Goal: Find specific page/section: Find specific page/section

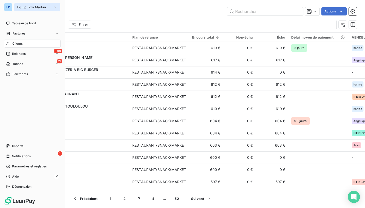
click at [35, 5] on button "Equip' Pro Martinique" at bounding box center [37, 7] width 46 height 8
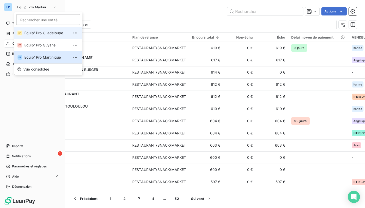
click at [35, 36] on li "EP Equip' Pro Guadeloupe" at bounding box center [48, 33] width 68 height 12
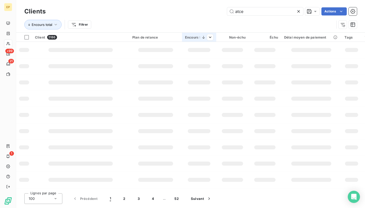
type input "atce"
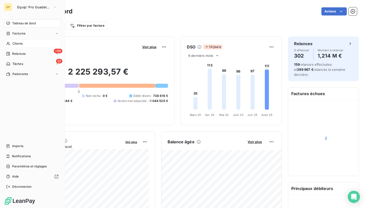
click at [8, 43] on icon at bounding box center [8, 44] width 4 height 4
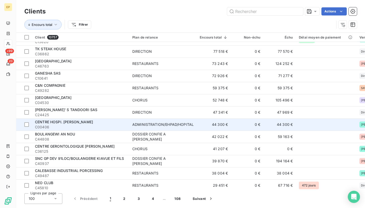
scroll to position [98, 0]
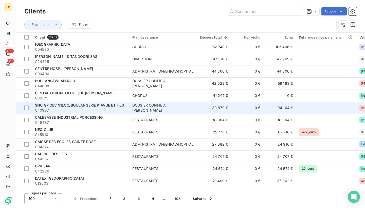
click at [94, 108] on span "C40937" at bounding box center [80, 110] width 91 height 5
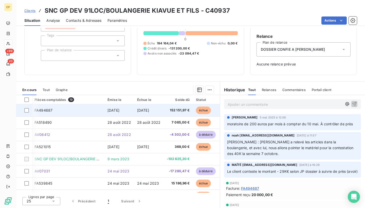
scroll to position [0, 1]
click at [173, 109] on span "152 151,97 €" at bounding box center [178, 110] width 23 height 5
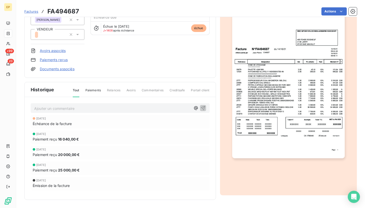
scroll to position [58, 0]
click at [273, 110] on img "button" at bounding box center [288, 78] width 113 height 159
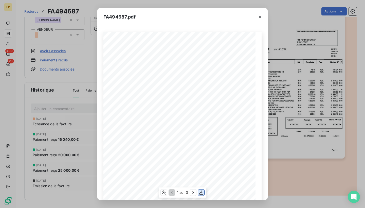
click at [201, 192] on icon "button" at bounding box center [201, 193] width 4 height 4
click at [260, 18] on icon "button" at bounding box center [260, 16] width 5 height 5
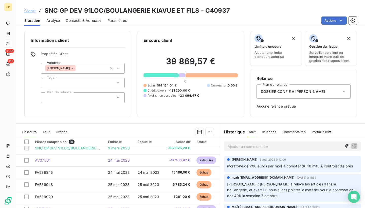
scroll to position [53, 0]
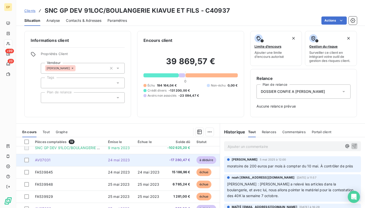
click at [44, 160] on span "AV07031" at bounding box center [42, 160] width 15 height 4
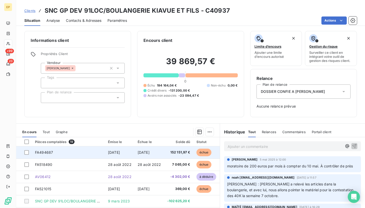
click at [60, 147] on td "FA494687" at bounding box center [68, 152] width 73 height 12
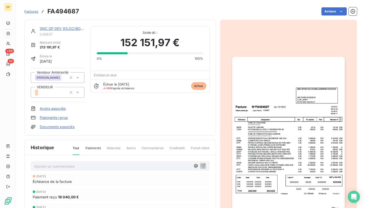
click at [270, 131] on img "button" at bounding box center [288, 136] width 113 height 159
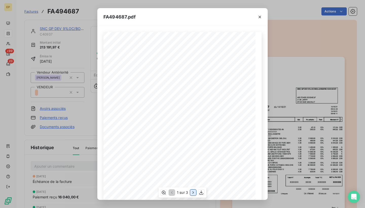
click at [192, 192] on icon "button" at bounding box center [193, 192] width 5 height 5
click at [171, 193] on icon "button" at bounding box center [171, 192] width 5 height 5
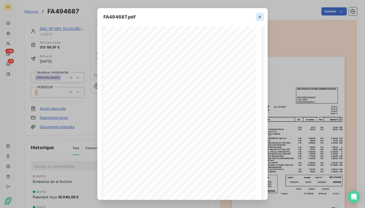
click at [260, 20] on button "button" at bounding box center [260, 17] width 8 height 8
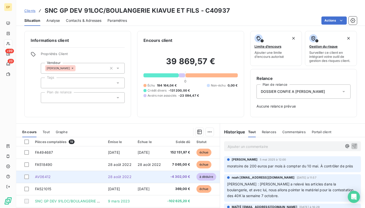
click at [48, 176] on span "AV06412" at bounding box center [43, 177] width 16 height 4
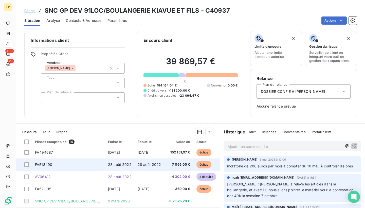
click at [45, 161] on td "FA518490" at bounding box center [68, 165] width 73 height 12
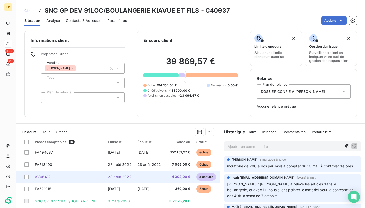
click at [46, 177] on span "AV06412" at bounding box center [43, 177] width 16 height 4
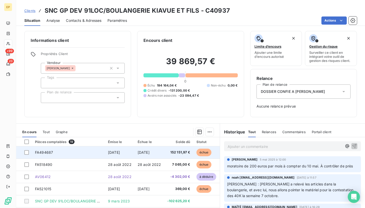
click at [54, 149] on td "FA494687" at bounding box center [68, 152] width 73 height 12
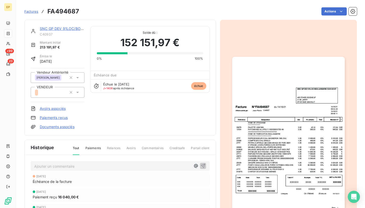
click at [271, 147] on img "button" at bounding box center [288, 136] width 113 height 159
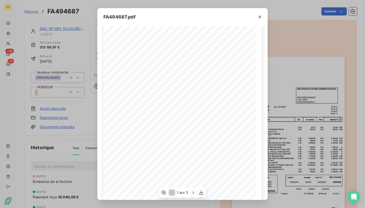
scroll to position [41, 0]
click at [193, 193] on icon "button" at bounding box center [193, 192] width 1 height 2
click at [261, 18] on icon "button" at bounding box center [260, 16] width 5 height 5
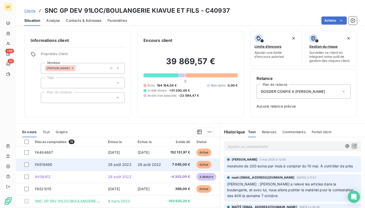
click at [119, 162] on td "28 août 2022" at bounding box center [120, 165] width 30 height 12
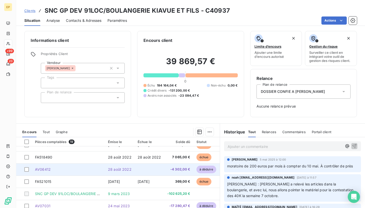
scroll to position [9, 0]
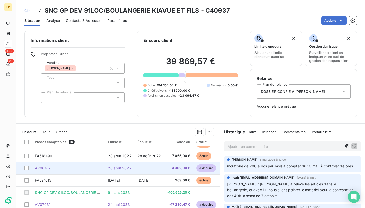
click at [52, 164] on td "AV06412" at bounding box center [68, 168] width 73 height 12
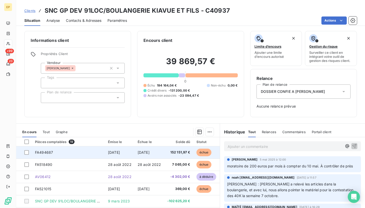
click at [52, 154] on td "FA494687" at bounding box center [68, 152] width 73 height 12
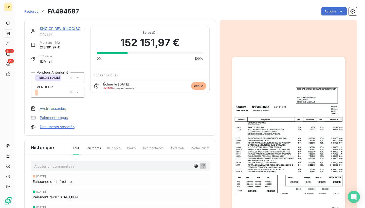
click at [284, 113] on img "button" at bounding box center [288, 136] width 113 height 159
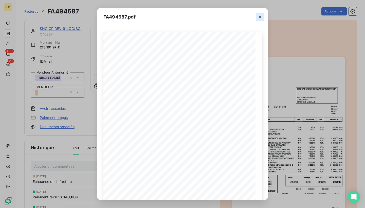
click at [260, 18] on icon "button" at bounding box center [260, 16] width 5 height 5
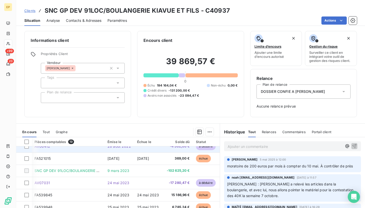
scroll to position [34, 1]
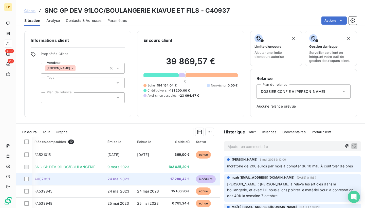
click at [48, 177] on span "AV07031" at bounding box center [42, 179] width 15 height 4
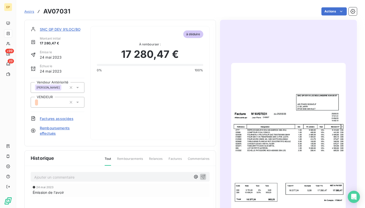
click at [260, 148] on img "button" at bounding box center [288, 144] width 115 height 162
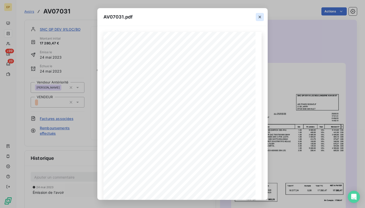
click at [261, 17] on icon "button" at bounding box center [260, 16] width 5 height 5
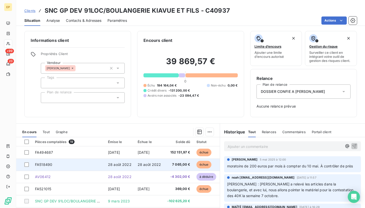
click at [39, 162] on span "FA518490" at bounding box center [43, 164] width 17 height 4
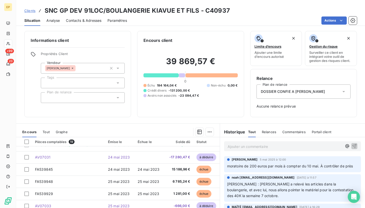
scroll to position [57, 0]
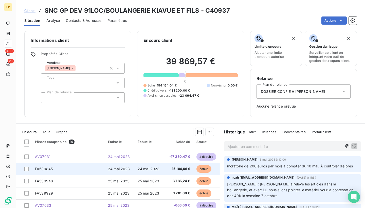
click at [43, 170] on span "FA539845" at bounding box center [44, 169] width 18 height 4
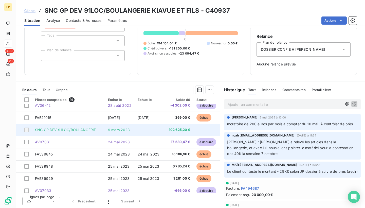
scroll to position [77, 0]
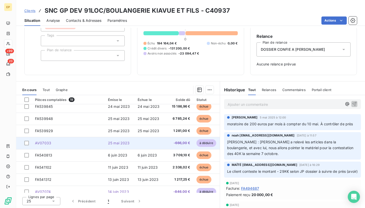
click at [137, 140] on td at bounding box center [150, 143] width 30 height 12
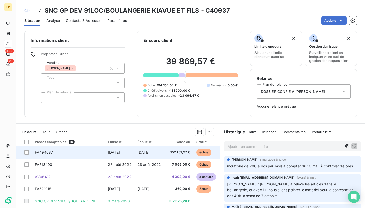
click at [115, 153] on span "[DATE]" at bounding box center [114, 152] width 12 height 4
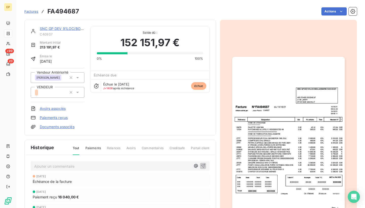
click at [277, 146] on img "button" at bounding box center [288, 136] width 113 height 159
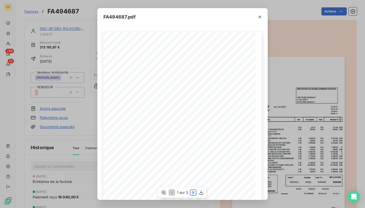
click at [192, 194] on icon "button" at bounding box center [193, 192] width 5 height 5
click at [192, 192] on icon "button" at bounding box center [193, 192] width 5 height 5
click at [172, 194] on icon "button" at bounding box center [171, 192] width 5 height 5
click at [193, 191] on icon "button" at bounding box center [193, 192] width 5 height 5
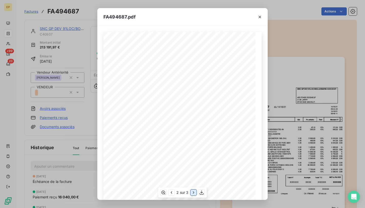
click at [193, 191] on icon "button" at bounding box center [193, 192] width 5 height 5
click at [172, 192] on icon "button" at bounding box center [171, 192] width 5 height 5
click at [259, 17] on icon "button" at bounding box center [260, 16] width 5 height 5
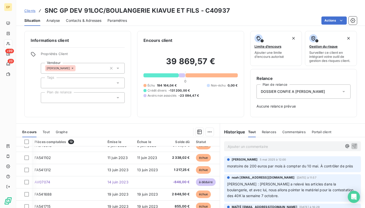
scroll to position [131, 1]
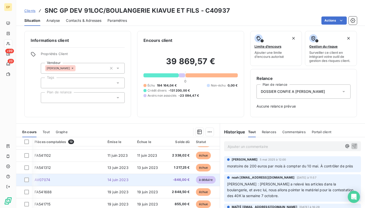
click at [140, 180] on td at bounding box center [149, 180] width 30 height 12
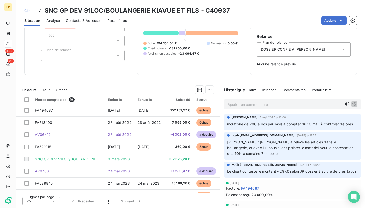
scroll to position [42, 0]
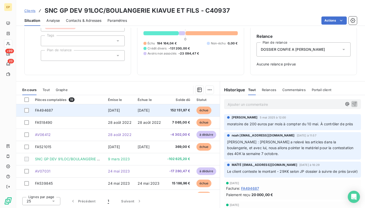
click at [43, 109] on span "FA494687" at bounding box center [44, 110] width 18 height 4
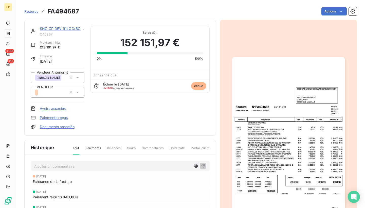
click at [267, 113] on img "button" at bounding box center [288, 136] width 113 height 159
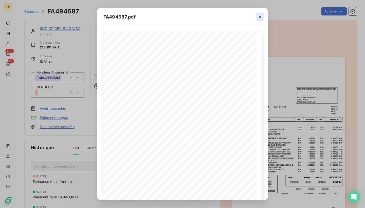
click at [258, 16] on icon "button" at bounding box center [260, 16] width 5 height 5
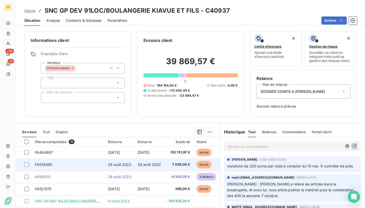
click at [43, 160] on td "FA518490" at bounding box center [68, 165] width 73 height 12
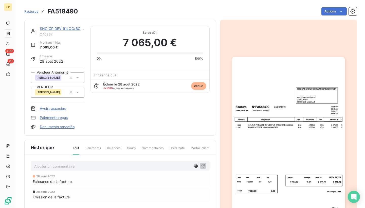
click at [278, 129] on img "button" at bounding box center [288, 136] width 113 height 159
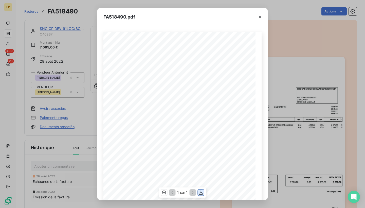
click at [199, 191] on icon "button" at bounding box center [201, 192] width 5 height 5
click at [258, 17] on icon "button" at bounding box center [260, 16] width 5 height 5
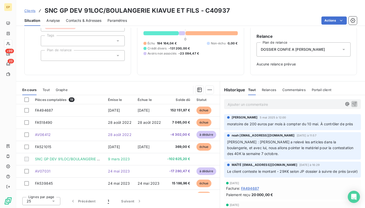
scroll to position [42, 0]
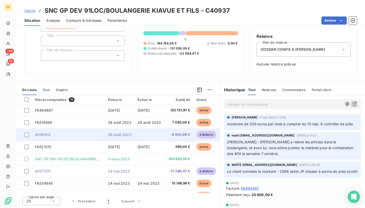
click at [48, 133] on span "AV06412" at bounding box center [43, 134] width 16 height 4
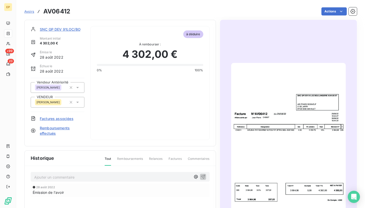
click at [287, 86] on img "button" at bounding box center [288, 144] width 115 height 162
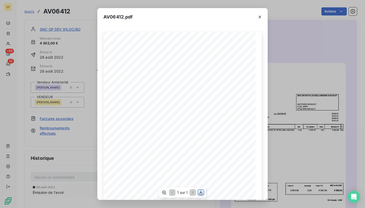
click at [200, 190] on button "button" at bounding box center [201, 193] width 6 height 6
click at [258, 16] on icon "button" at bounding box center [260, 16] width 5 height 5
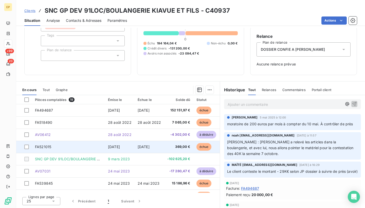
scroll to position [42, 0]
click at [87, 146] on td "FA521015" at bounding box center [68, 147] width 73 height 12
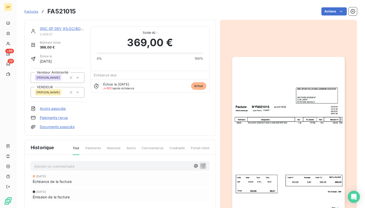
click at [283, 124] on img "button" at bounding box center [288, 136] width 113 height 159
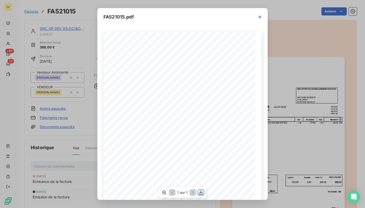
click at [201, 193] on icon "button" at bounding box center [201, 193] width 4 height 4
click at [261, 19] on icon "button" at bounding box center [260, 16] width 5 height 5
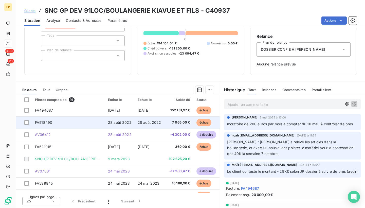
scroll to position [42, 0]
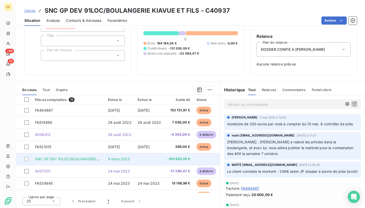
click at [75, 157] on span "SNC GP DEV 91LOC/BOULANGERIE KIAVUE ET FILS" at bounding box center [79, 159] width 89 height 4
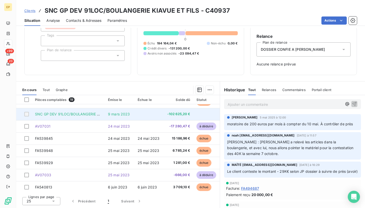
scroll to position [45, 0]
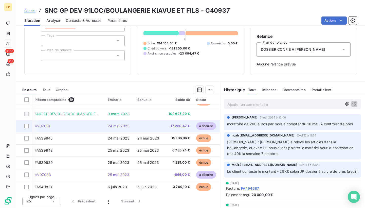
click at [140, 128] on td at bounding box center [149, 126] width 30 height 12
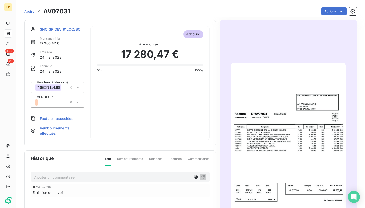
click at [298, 161] on img "button" at bounding box center [288, 144] width 115 height 162
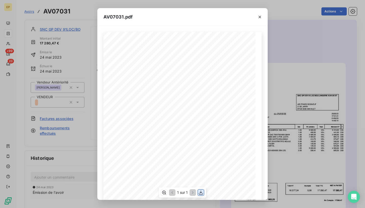
click at [201, 191] on icon "button" at bounding box center [201, 192] width 5 height 5
click at [259, 18] on icon "button" at bounding box center [260, 16] width 5 height 5
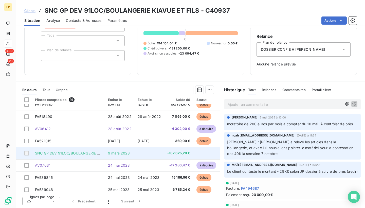
scroll to position [29, 0]
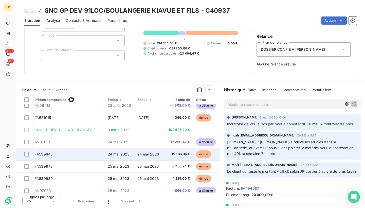
click at [131, 154] on td "24 mai 2023" at bounding box center [120, 154] width 30 height 12
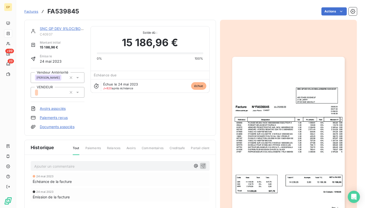
click at [276, 137] on img "button" at bounding box center [288, 136] width 113 height 159
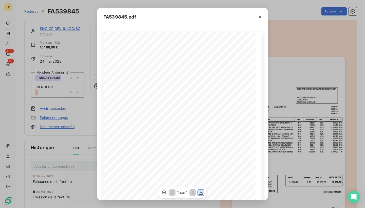
click at [203, 192] on icon "button" at bounding box center [201, 192] width 5 height 5
click at [260, 18] on icon "button" at bounding box center [260, 16] width 5 height 5
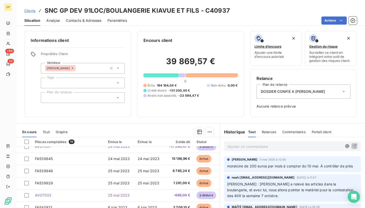
scroll to position [67, 0]
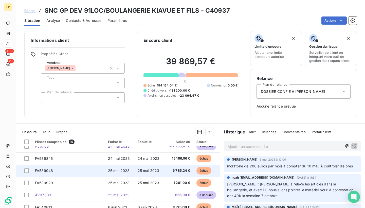
click at [149, 169] on span "25 mai 2023" at bounding box center [149, 171] width 22 height 4
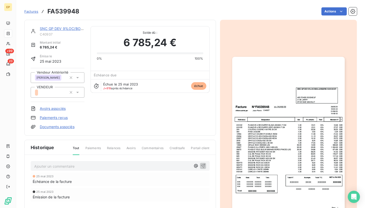
click at [288, 159] on img "button" at bounding box center [288, 136] width 113 height 159
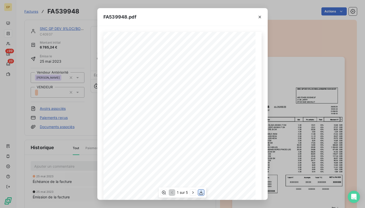
click at [200, 194] on icon "button" at bounding box center [201, 193] width 4 height 4
click at [260, 17] on icon "button" at bounding box center [260, 17] width 3 height 3
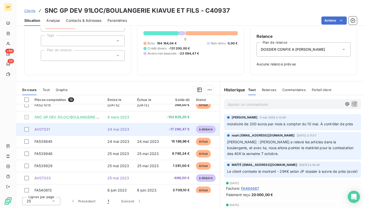
scroll to position [42, 1]
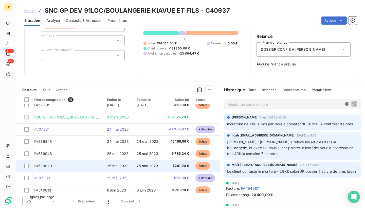
click at [122, 164] on span "25 mai 2023" at bounding box center [118, 166] width 22 height 4
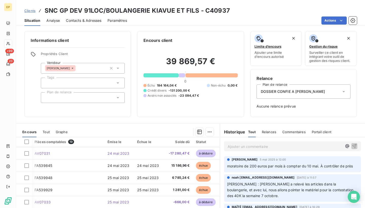
scroll to position [73, 1]
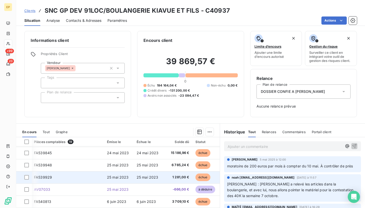
click at [96, 174] on td "FA539929" at bounding box center [67, 177] width 73 height 12
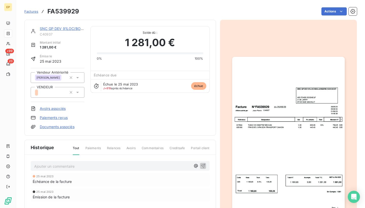
click at [303, 160] on img "button" at bounding box center [288, 136] width 113 height 159
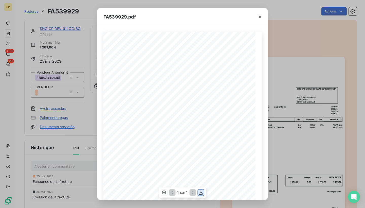
click at [201, 192] on icon "button" at bounding box center [201, 192] width 5 height 5
click at [260, 17] on icon "button" at bounding box center [260, 16] width 5 height 5
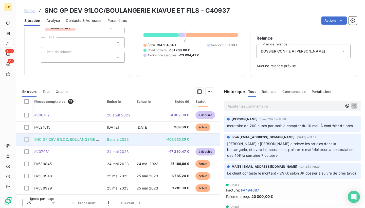
scroll to position [22, 1]
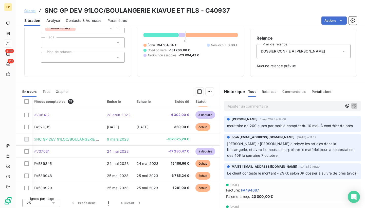
click at [264, 10] on div "Clients SNC GP DEV 91LOC/BOULANGERIE KIAVUE ET FILS - C40937" at bounding box center [190, 10] width 349 height 9
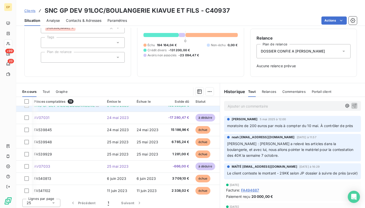
scroll to position [70, 1]
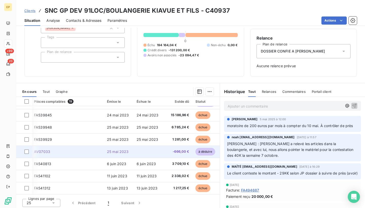
click at [111, 151] on span "25 mai 2023" at bounding box center [118, 151] width 22 height 4
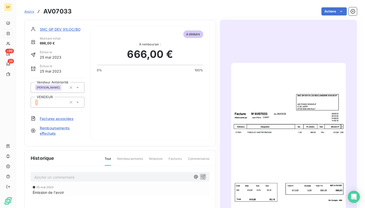
click at [288, 130] on img "button" at bounding box center [288, 144] width 115 height 162
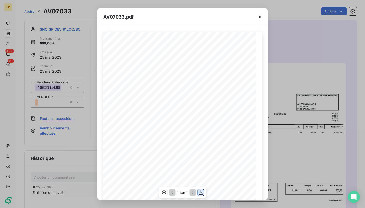
click at [200, 191] on icon "button" at bounding box center [201, 192] width 5 height 5
click at [261, 16] on icon "button" at bounding box center [260, 17] width 3 height 3
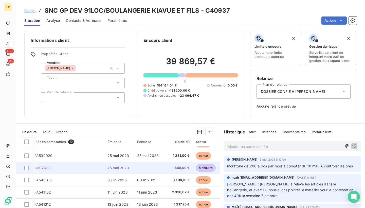
scroll to position [93, 1]
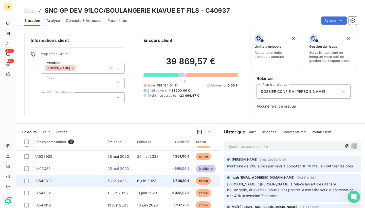
click at [118, 179] on span "6 juin 2023" at bounding box center [118, 181] width 20 height 4
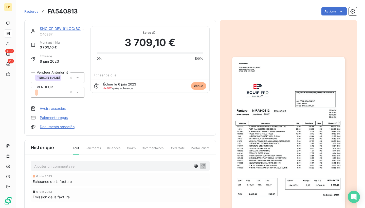
click at [289, 134] on img "button" at bounding box center [288, 136] width 113 height 159
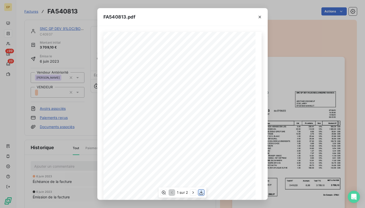
click at [201, 192] on icon "button" at bounding box center [201, 193] width 4 height 4
click at [261, 20] on button "button" at bounding box center [260, 17] width 8 height 8
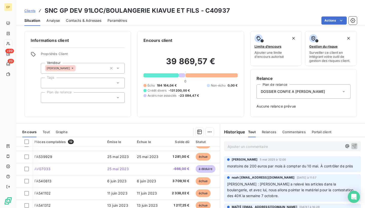
scroll to position [108, 1]
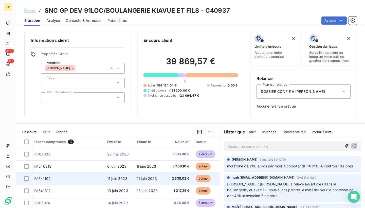
click at [63, 176] on td "FA541102" at bounding box center [67, 179] width 73 height 12
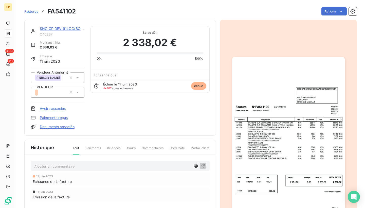
click at [285, 133] on img "button" at bounding box center [288, 136] width 113 height 159
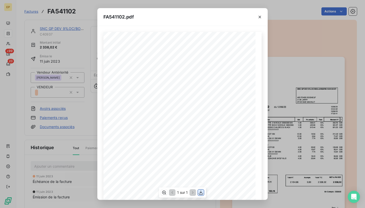
click at [203, 192] on icon "button" at bounding box center [201, 192] width 5 height 5
click at [260, 18] on icon "button" at bounding box center [260, 16] width 5 height 5
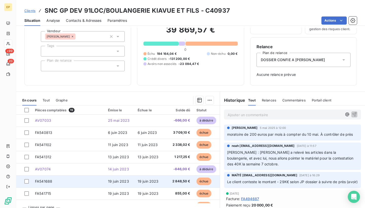
scroll to position [108, 0]
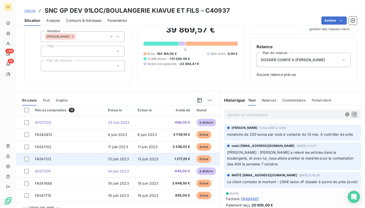
click at [56, 159] on td "FA541312" at bounding box center [68, 159] width 73 height 12
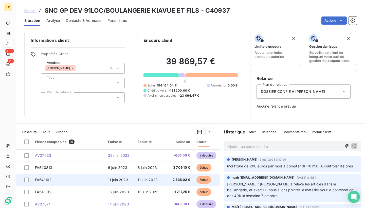
scroll to position [108, 0]
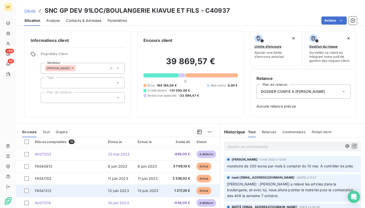
click at [79, 190] on td "FA541312" at bounding box center [68, 191] width 73 height 12
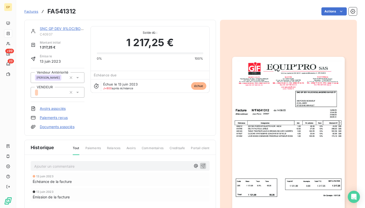
click at [261, 136] on img "button" at bounding box center [288, 136] width 113 height 159
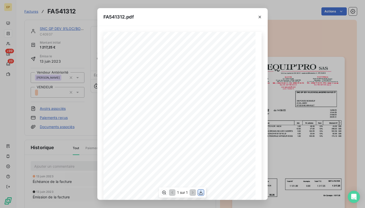
click at [201, 190] on icon "button" at bounding box center [201, 192] width 5 height 5
click at [261, 15] on icon "button" at bounding box center [260, 16] width 5 height 5
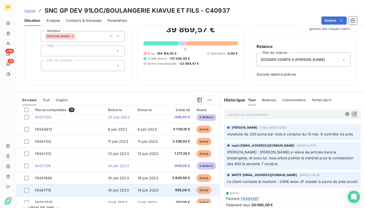
scroll to position [107, 0]
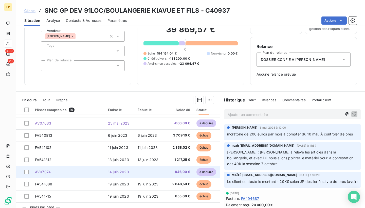
click at [112, 170] on span "14 juin 2023" at bounding box center [118, 172] width 21 height 4
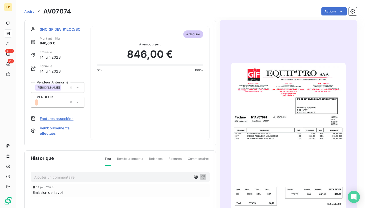
click at [281, 159] on img "button" at bounding box center [288, 144] width 115 height 162
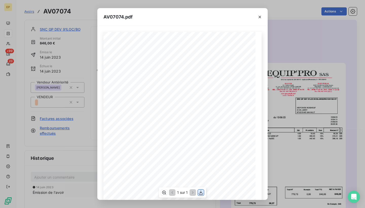
click at [204, 191] on button "button" at bounding box center [201, 193] width 6 height 6
click at [259, 16] on icon "button" at bounding box center [260, 16] width 5 height 5
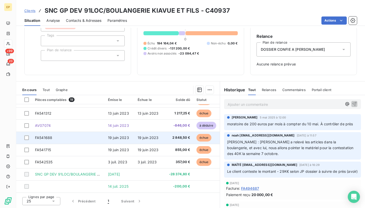
scroll to position [42, 0]
click at [48, 136] on span "FA541688" at bounding box center [43, 138] width 17 height 4
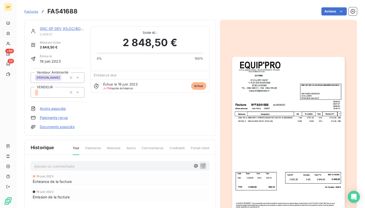
click at [288, 149] on img "button" at bounding box center [288, 136] width 113 height 159
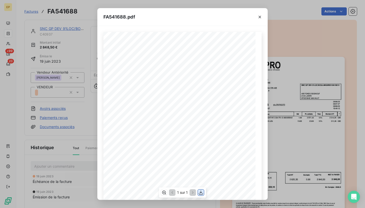
click at [202, 191] on icon "button" at bounding box center [201, 192] width 5 height 5
click at [260, 16] on icon "button" at bounding box center [260, 17] width 3 height 3
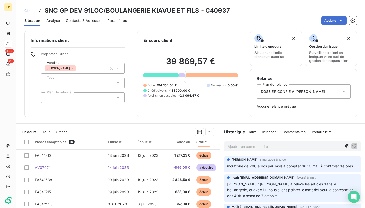
scroll to position [145, 0]
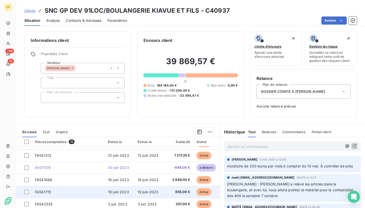
click at [46, 187] on td "FA541715" at bounding box center [68, 192] width 73 height 12
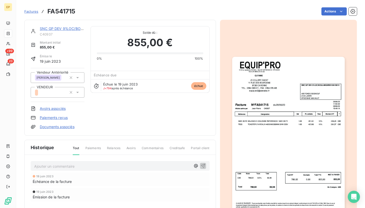
click at [272, 148] on img "button" at bounding box center [288, 136] width 113 height 159
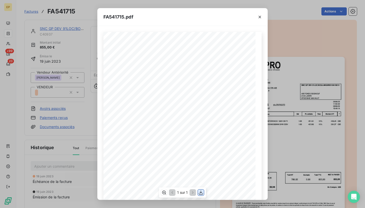
click at [202, 191] on icon "button" at bounding box center [201, 192] width 5 height 5
click at [261, 16] on icon "button" at bounding box center [260, 17] width 3 height 3
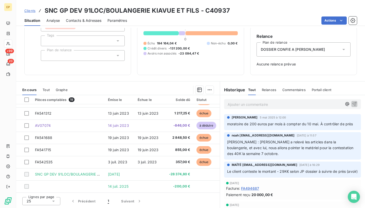
scroll to position [42, 0]
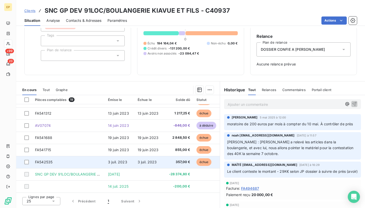
click at [79, 160] on td "FA542535" at bounding box center [68, 162] width 73 height 12
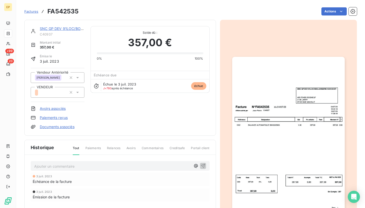
click at [269, 126] on img "button" at bounding box center [288, 136] width 113 height 159
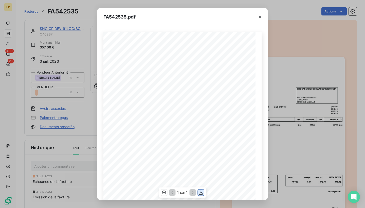
click at [202, 191] on icon "button" at bounding box center [201, 192] width 5 height 5
click at [260, 16] on icon "button" at bounding box center [260, 17] width 3 height 3
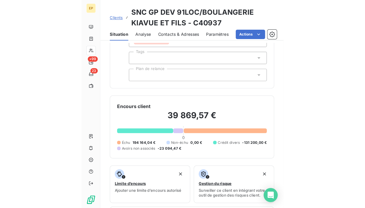
scroll to position [144, 0]
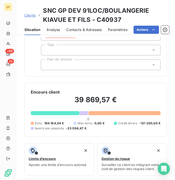
click at [40, 21] on div "Clients SNC GP DEV 91LOC/BOULANGERIE KIAVUE ET FILS - C40937" at bounding box center [95, 15] width 142 height 18
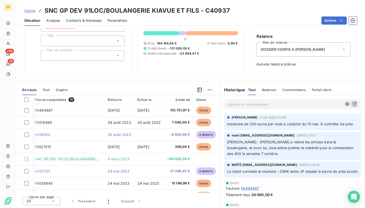
scroll to position [0, 0]
